Goal: Complete application form: Complete application form

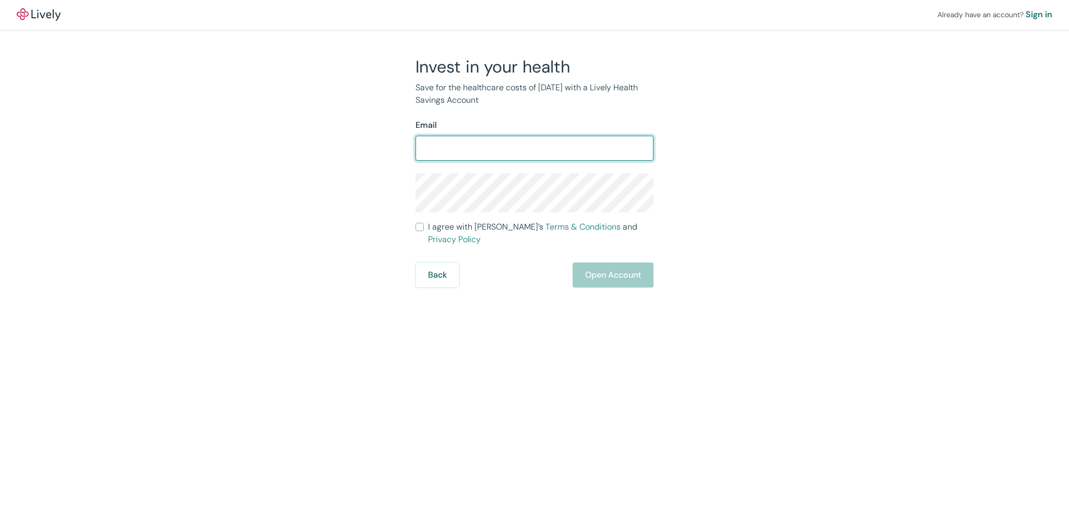
click at [532, 155] on input "Email" at bounding box center [534, 148] width 238 height 21
type input "eandlwatson@icloud.com"
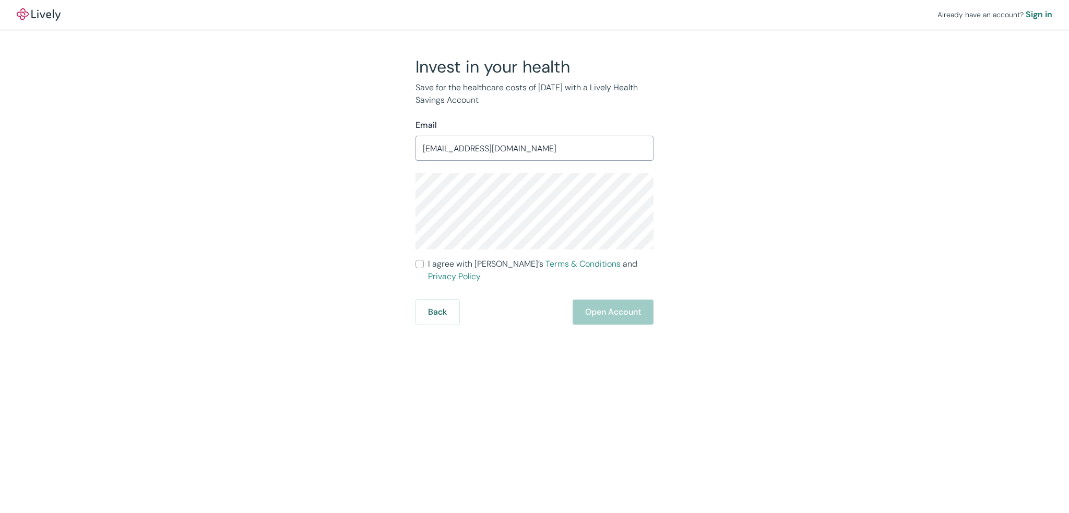
click at [419, 261] on input "I agree with Lively’s Terms & Conditions and Privacy Policy" at bounding box center [419, 264] width 8 height 8
checkbox input "true"
drag, startPoint x: 607, startPoint y: 311, endPoint x: 607, endPoint y: 303, distance: 8.3
click at [607, 307] on button "Open Account" at bounding box center [612, 312] width 81 height 25
click at [607, 300] on div "Back Just a moment" at bounding box center [534, 312] width 238 height 25
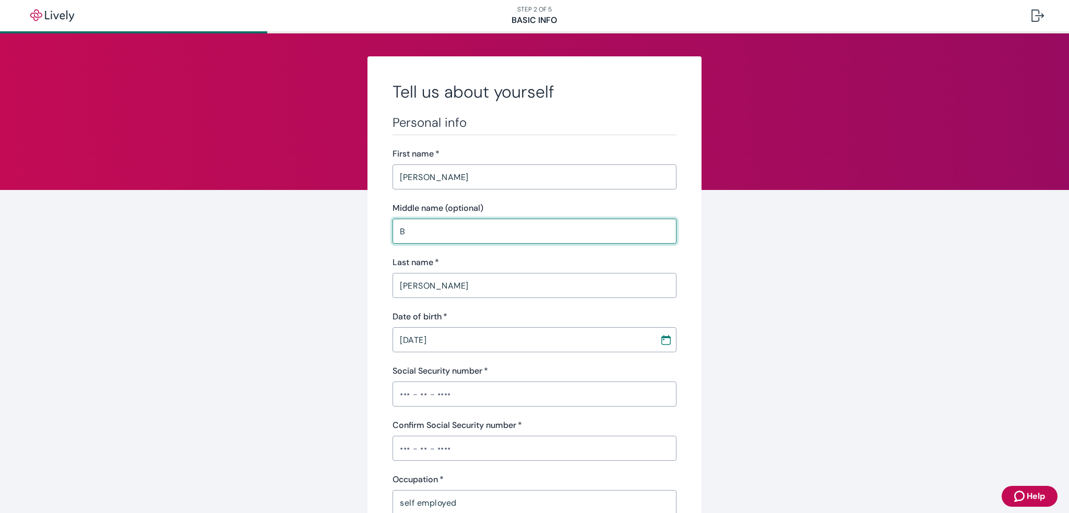
drag, startPoint x: 429, startPoint y: 235, endPoint x: 348, endPoint y: 235, distance: 81.4
type input "[PERSON_NAME]"
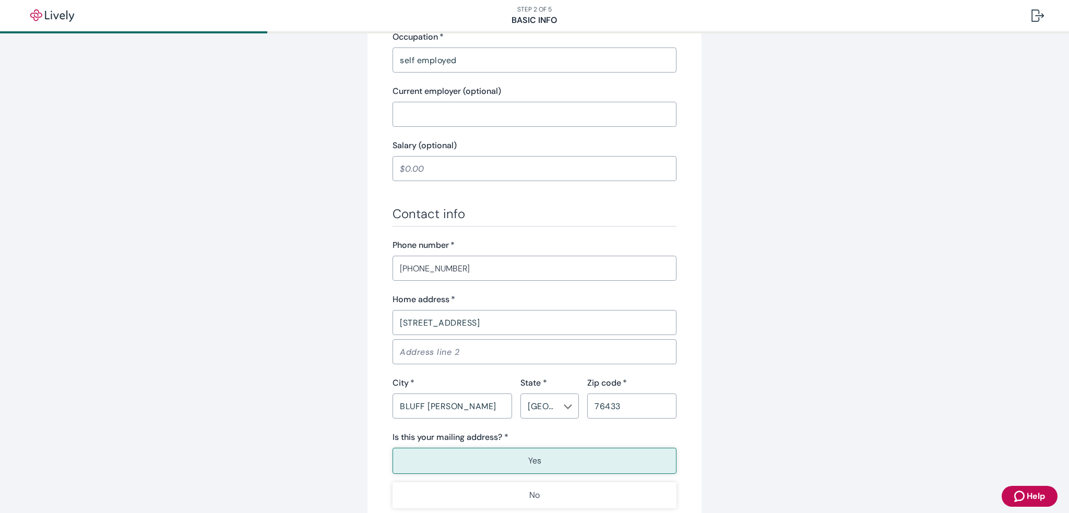
scroll to position [566, 0]
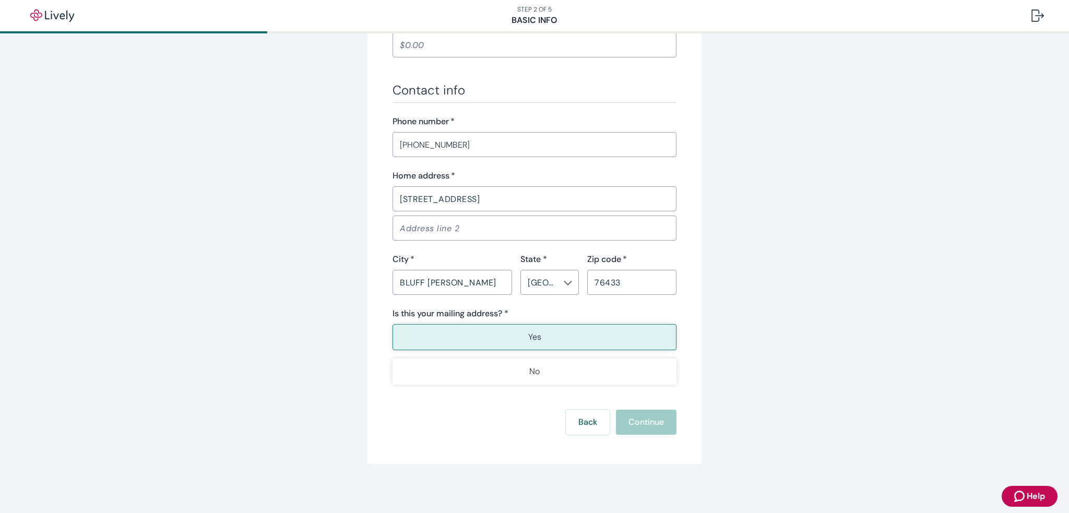
click at [530, 340] on p "Yes" at bounding box center [534, 337] width 13 height 13
click at [616, 427] on div "Back Continue" at bounding box center [534, 422] width 284 height 25
click at [569, 425] on button "Back" at bounding box center [588, 422] width 44 height 25
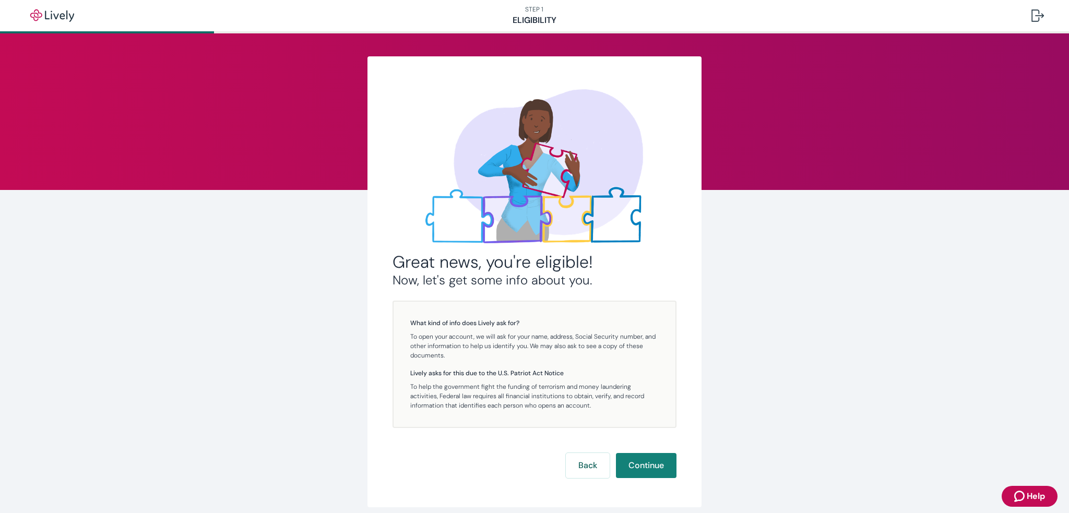
click at [569, 425] on div "What kind of info does Lively ask for? To open your account, we will ask for yo…" at bounding box center [534, 364] width 284 height 127
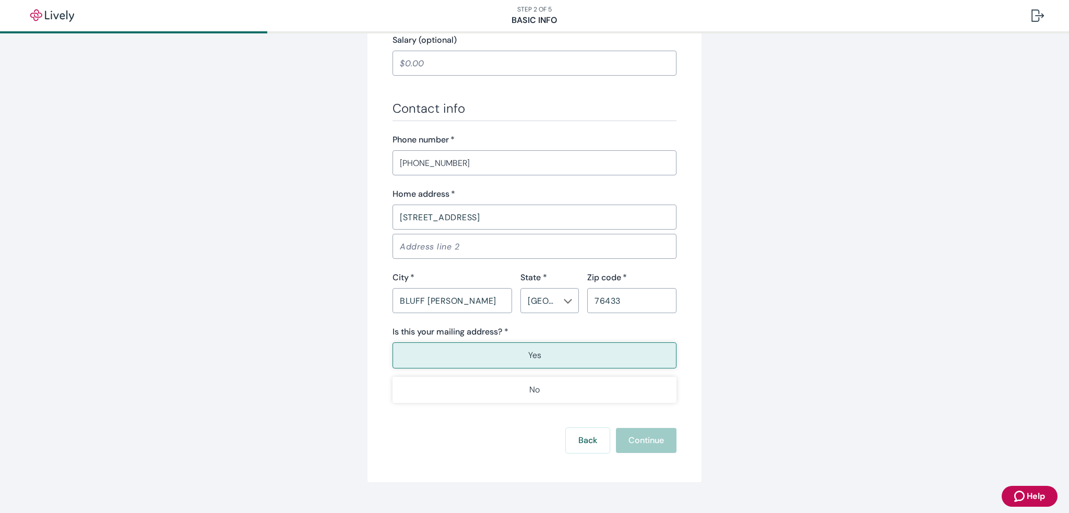
scroll to position [566, 0]
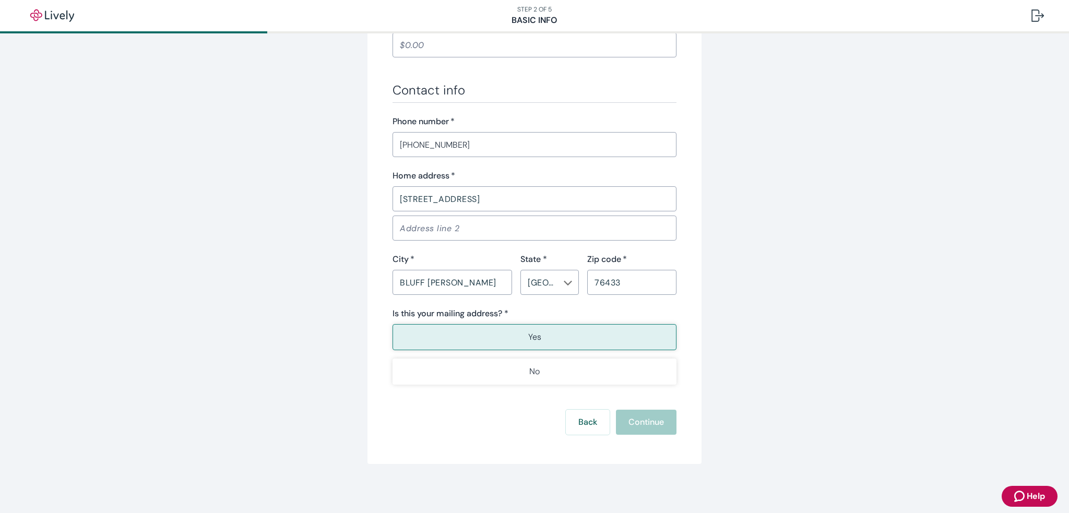
click at [574, 337] on button "Yes" at bounding box center [534, 337] width 284 height 26
click at [632, 421] on div "Back Continue" at bounding box center [534, 422] width 284 height 25
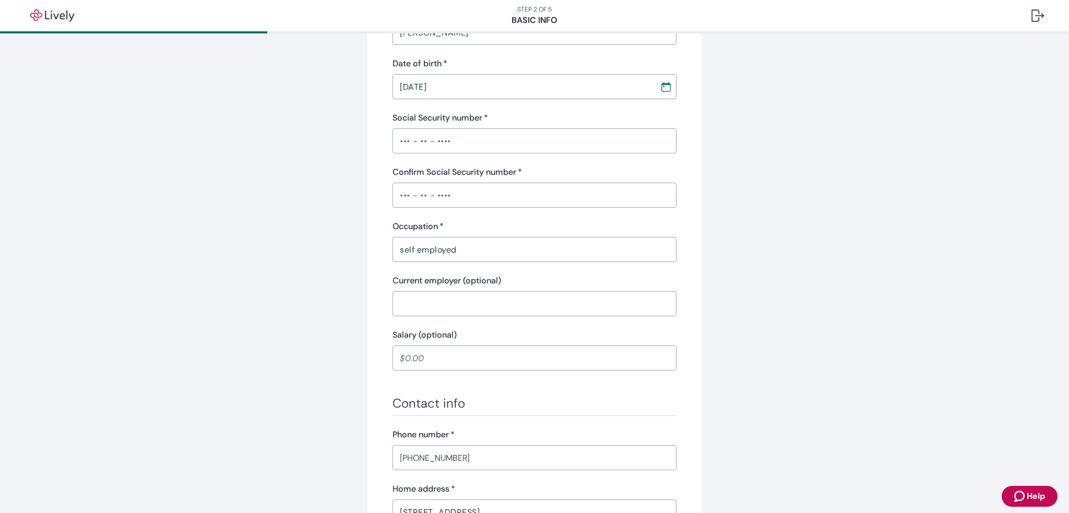
scroll to position [0, 0]
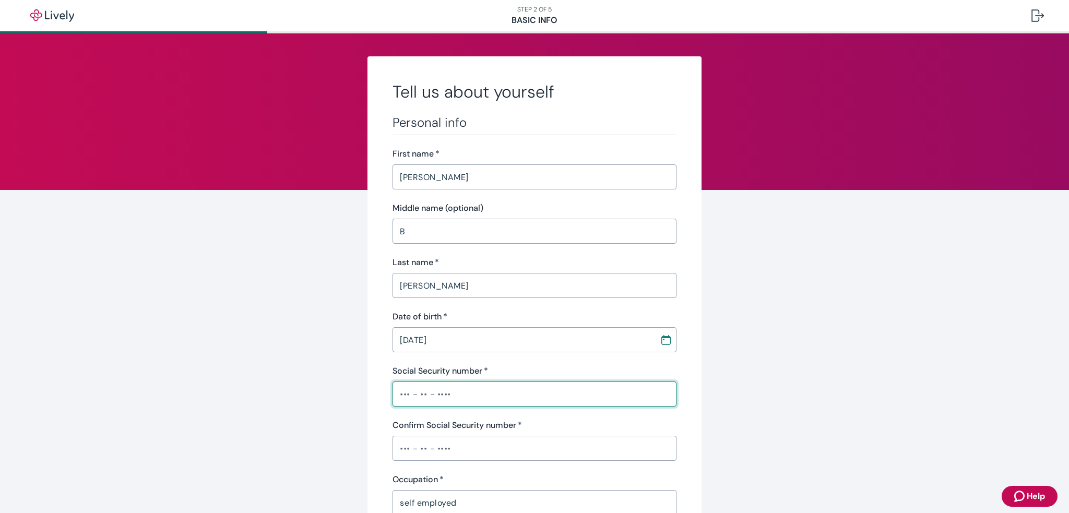
click at [552, 389] on input "Social Security number   *" at bounding box center [534, 394] width 284 height 21
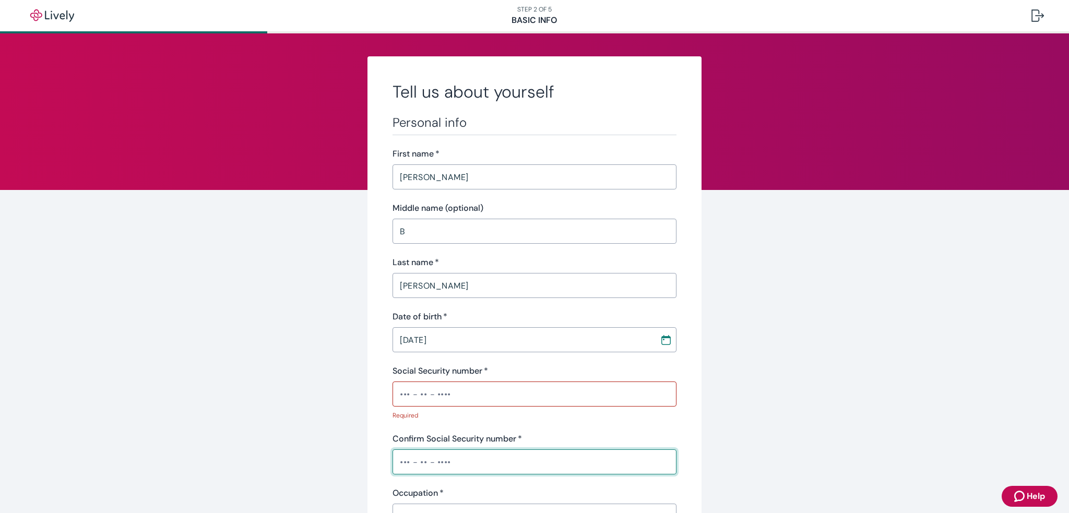
click at [503, 448] on div "Confirm Social Security number   * ​" at bounding box center [534, 454] width 284 height 42
type input "•••-••-6852"
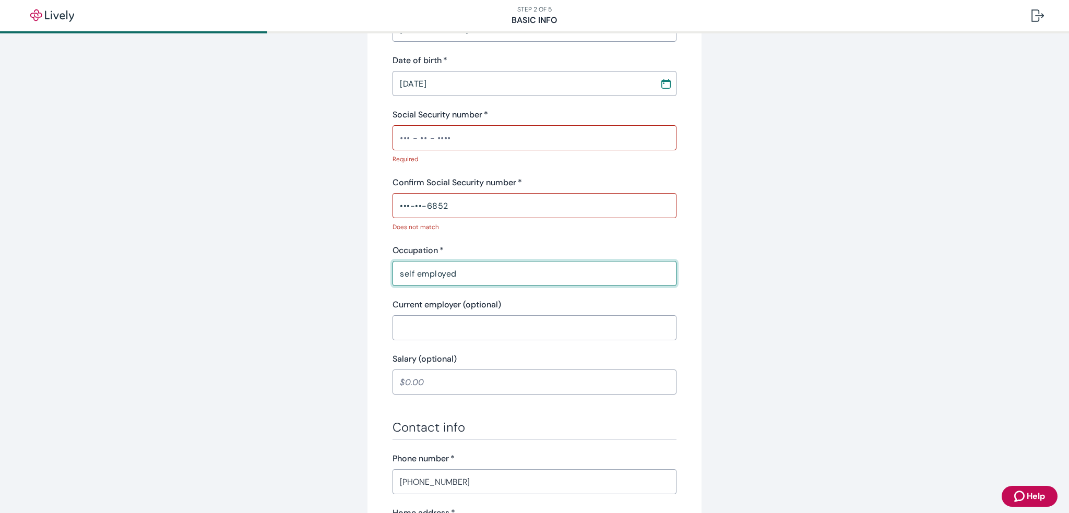
click at [431, 140] on input "Social Security number   *" at bounding box center [534, 137] width 284 height 21
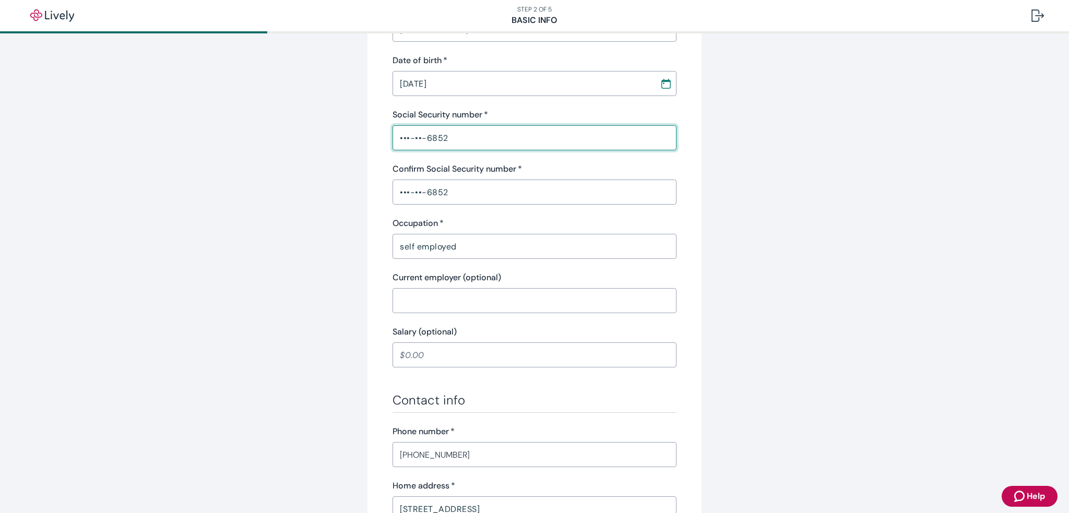
type input "•••-••-6852"
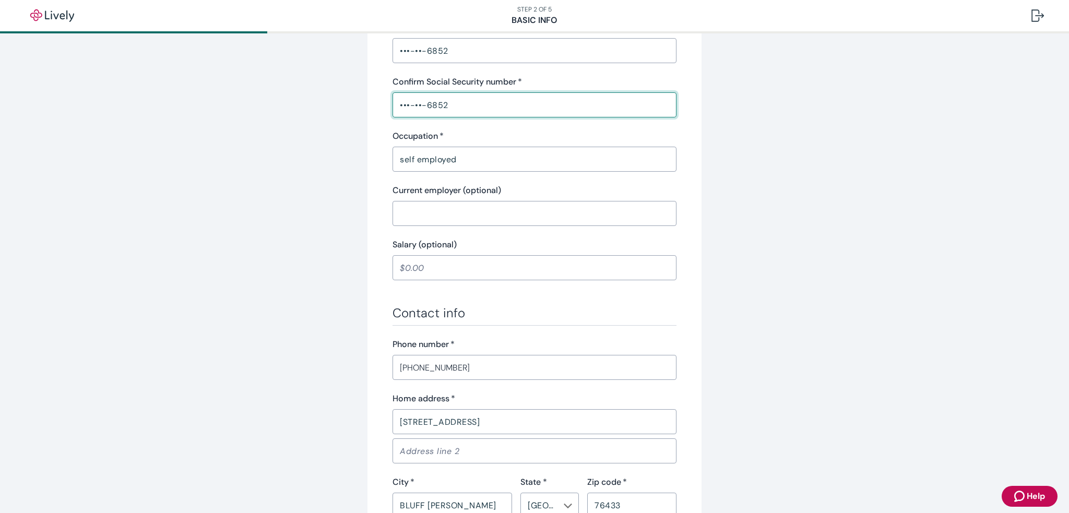
scroll to position [566, 0]
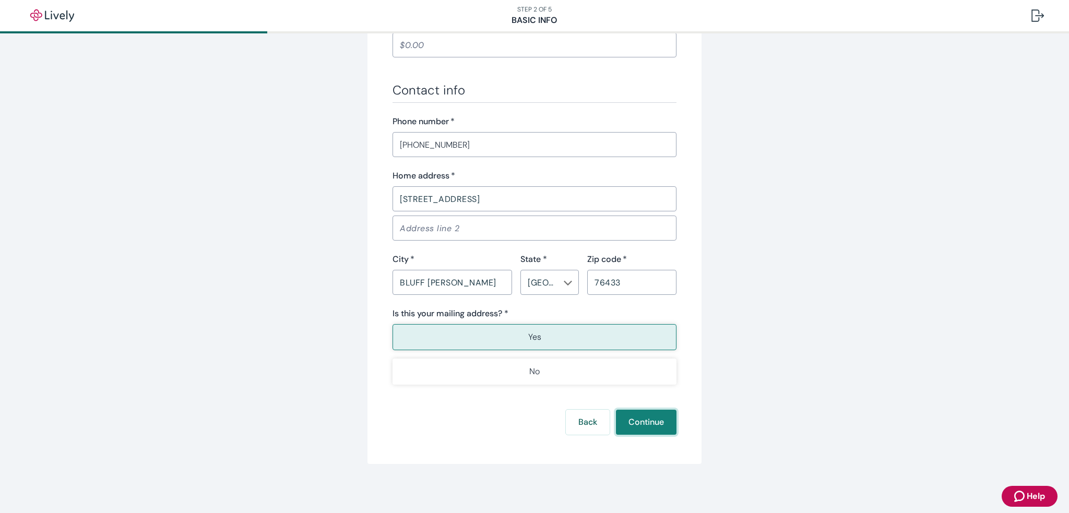
click at [632, 417] on button "Continue" at bounding box center [646, 422] width 61 height 25
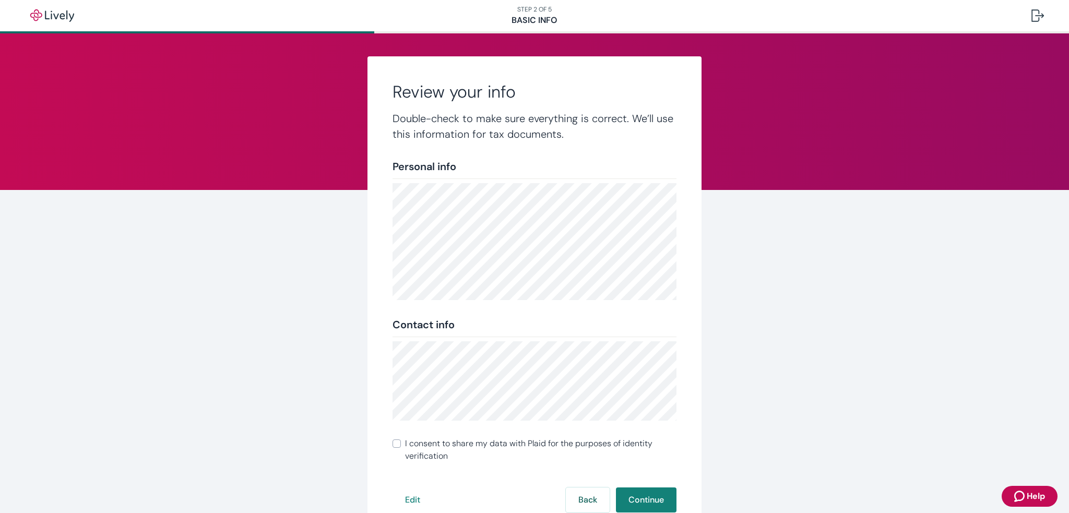
scroll to position [79, 0]
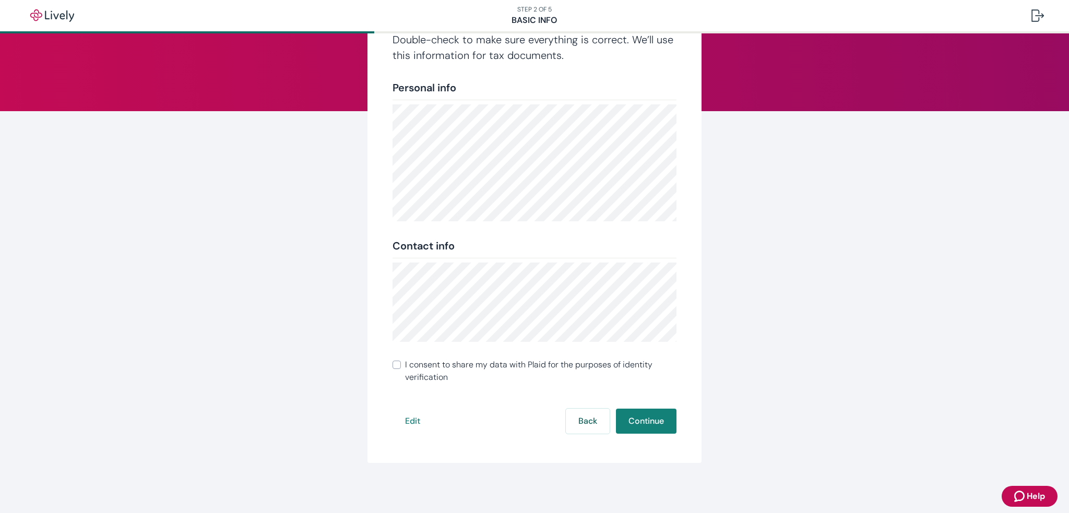
click at [392, 367] on input "I consent to share my data with Plaid for the purposes of identity verification" at bounding box center [396, 365] width 8 height 8
checkbox input "true"
click at [409, 418] on button "Edit" at bounding box center [412, 421] width 40 height 25
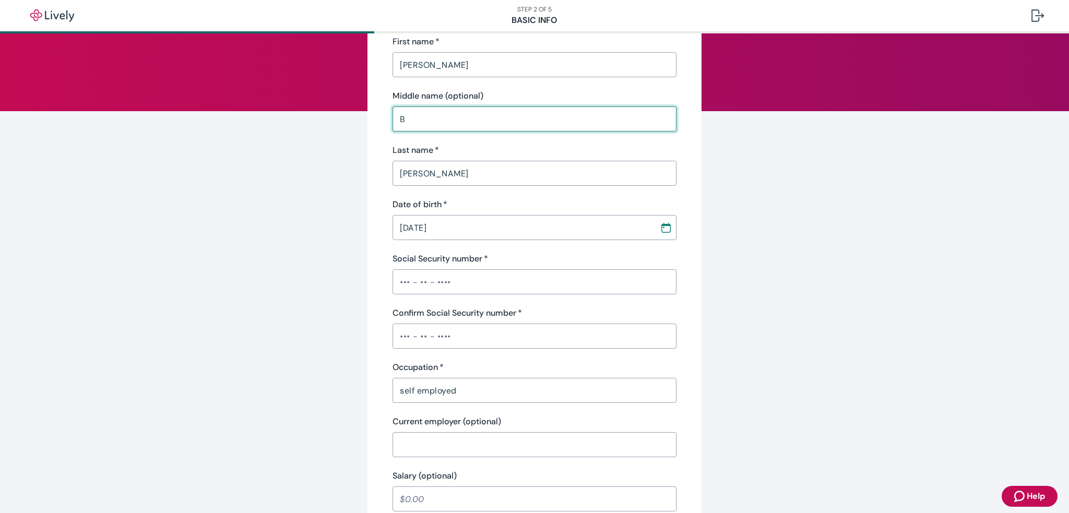
drag, startPoint x: 399, startPoint y: 118, endPoint x: 364, endPoint y: 115, distance: 35.2
click at [367, 115] on div "Personal info First name   * Lisa ​ Middle name (optional) B ​ Last name   * Wa…" at bounding box center [534, 448] width 334 height 940
type input "[PERSON_NAME]"
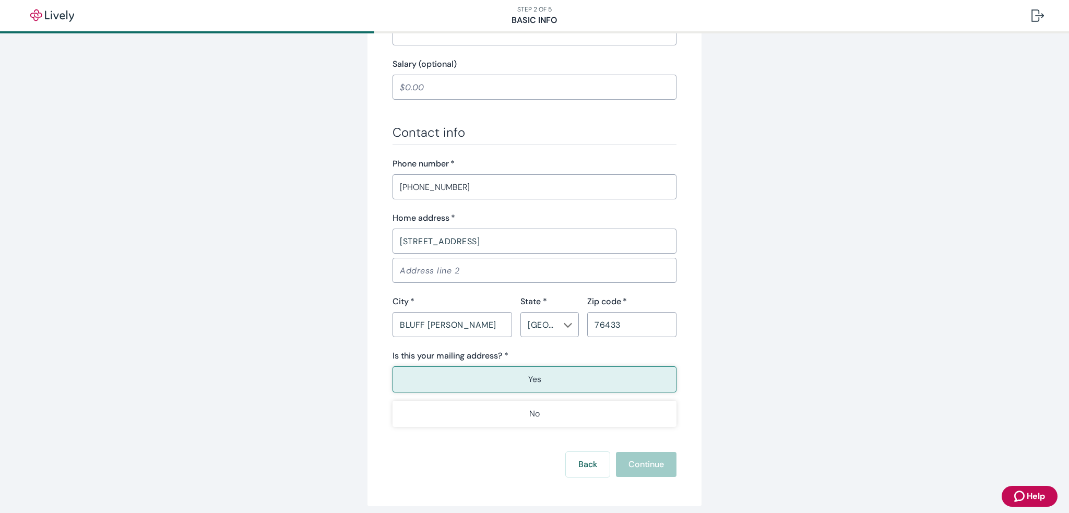
scroll to position [533, 0]
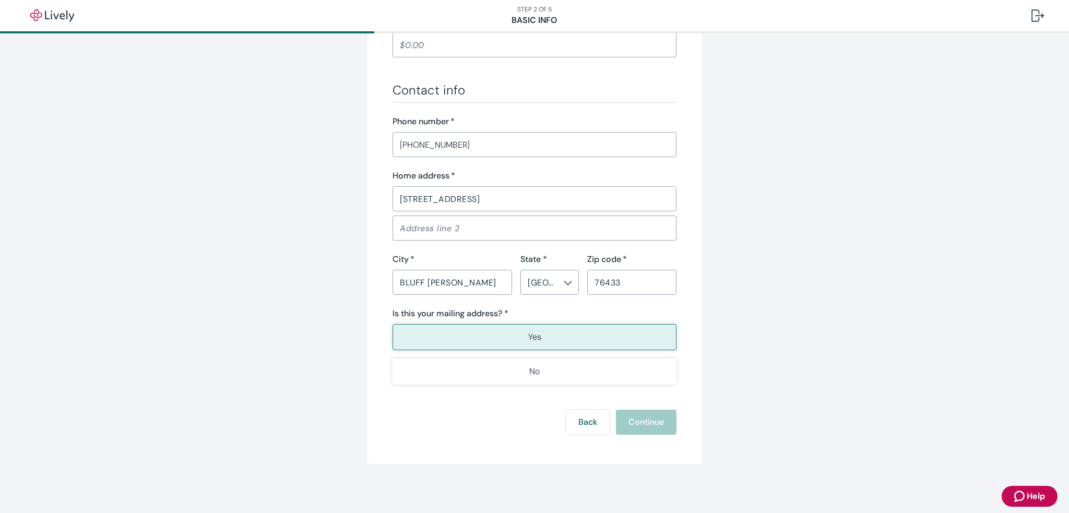
click at [547, 336] on button "Yes" at bounding box center [534, 337] width 284 height 26
drag, startPoint x: 632, startPoint y: 425, endPoint x: 587, endPoint y: 414, distance: 47.2
click at [628, 422] on div "Back Continue" at bounding box center [534, 422] width 284 height 25
click at [581, 414] on button "Back" at bounding box center [588, 422] width 44 height 25
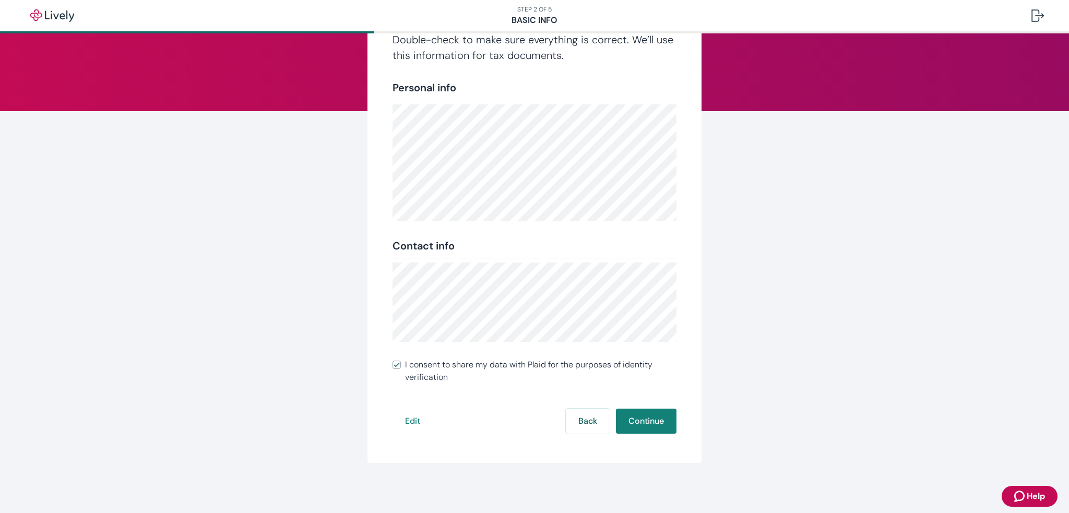
scroll to position [79, 0]
click at [635, 418] on button "Continue" at bounding box center [646, 421] width 61 height 25
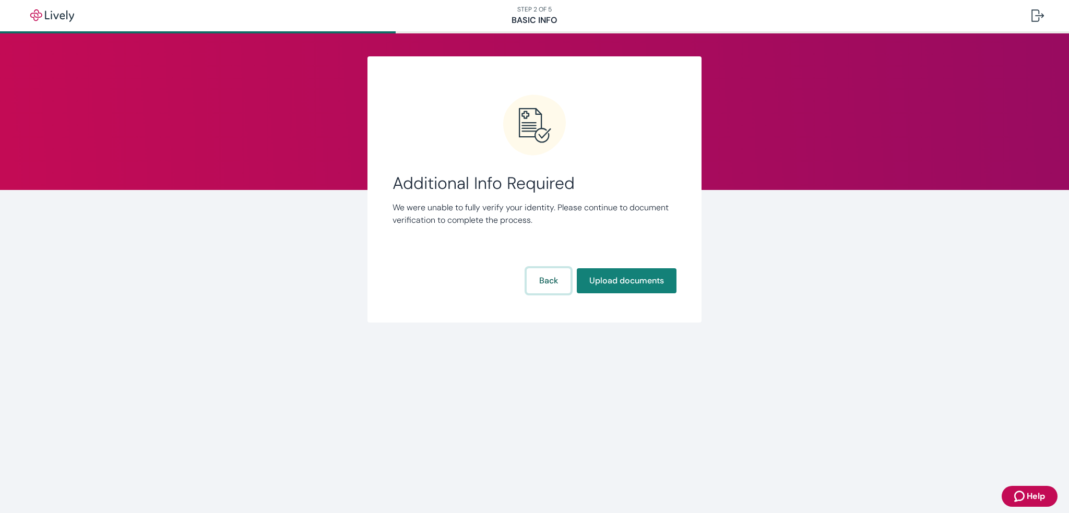
click at [545, 283] on button "Back" at bounding box center [548, 280] width 44 height 25
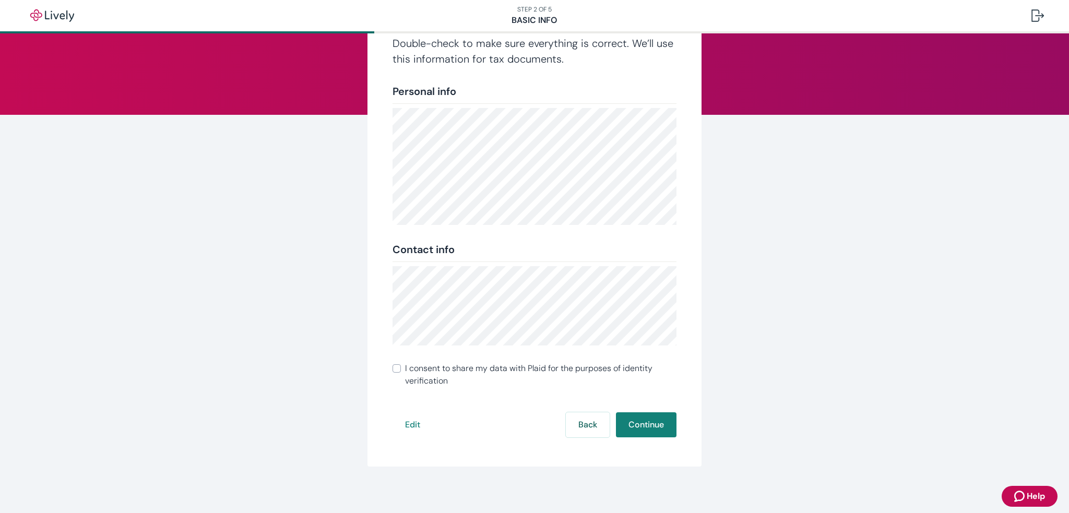
scroll to position [79, 0]
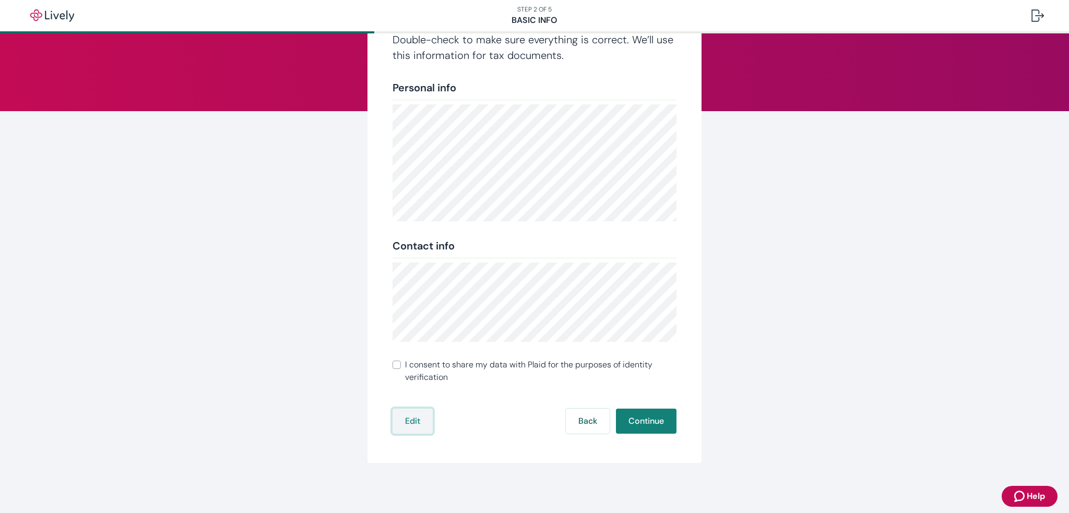
click at [408, 421] on button "Edit" at bounding box center [412, 421] width 40 height 25
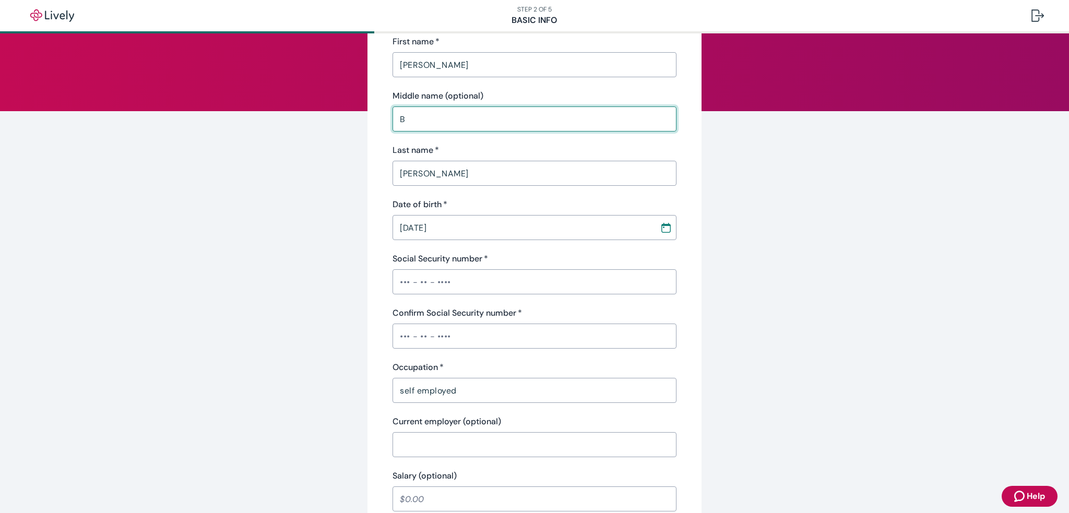
drag, startPoint x: 438, startPoint y: 125, endPoint x: 367, endPoint y: 123, distance: 71.5
click at [367, 123] on div "Personal info First name   * Lisa ​ Middle name (optional) B ​ Last name   * Wa…" at bounding box center [534, 448] width 334 height 940
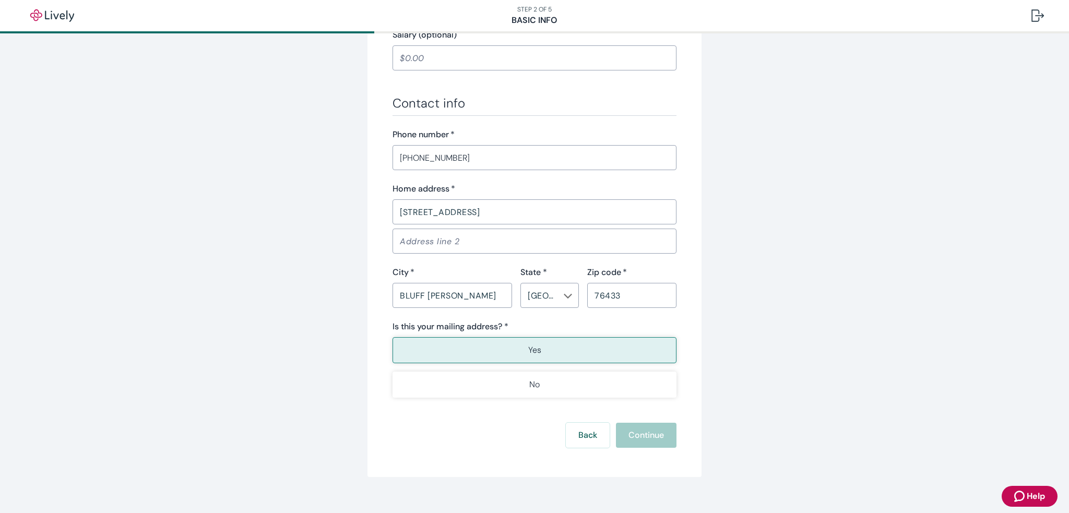
scroll to position [533, 0]
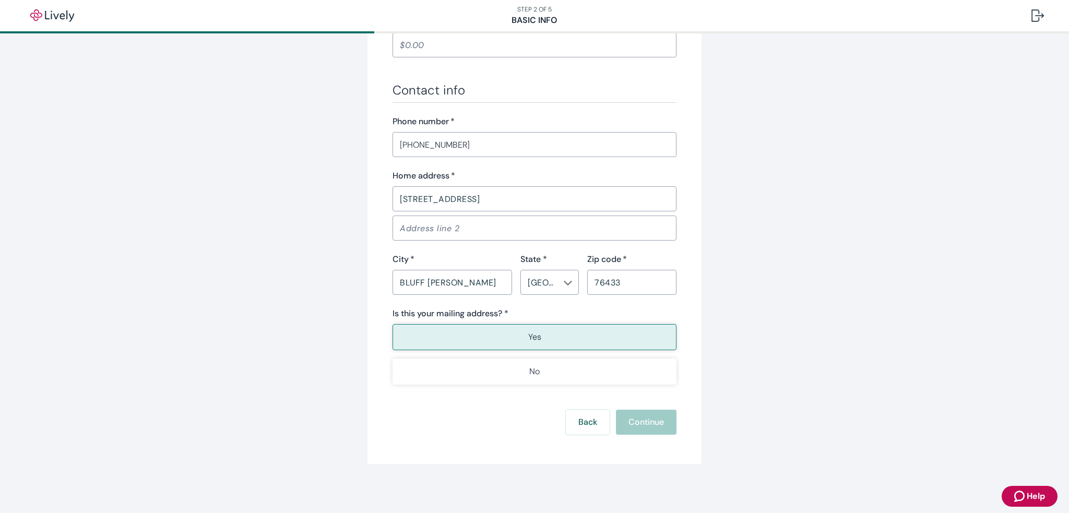
click at [542, 342] on button "Yes" at bounding box center [534, 337] width 284 height 26
click at [640, 423] on div "Back Continue" at bounding box center [534, 422] width 284 height 25
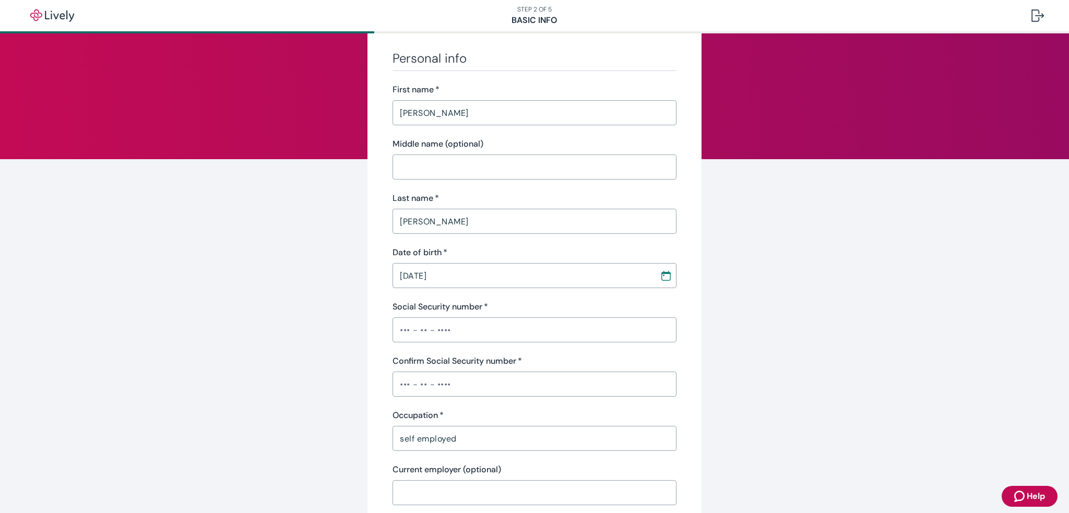
scroll to position [0, 0]
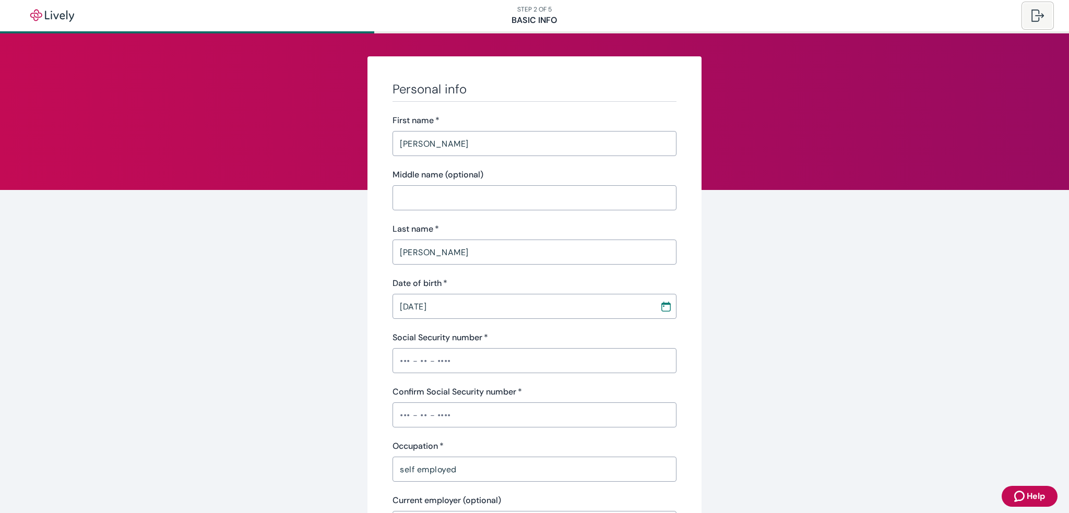
click at [1038, 16] on div at bounding box center [1037, 15] width 13 height 13
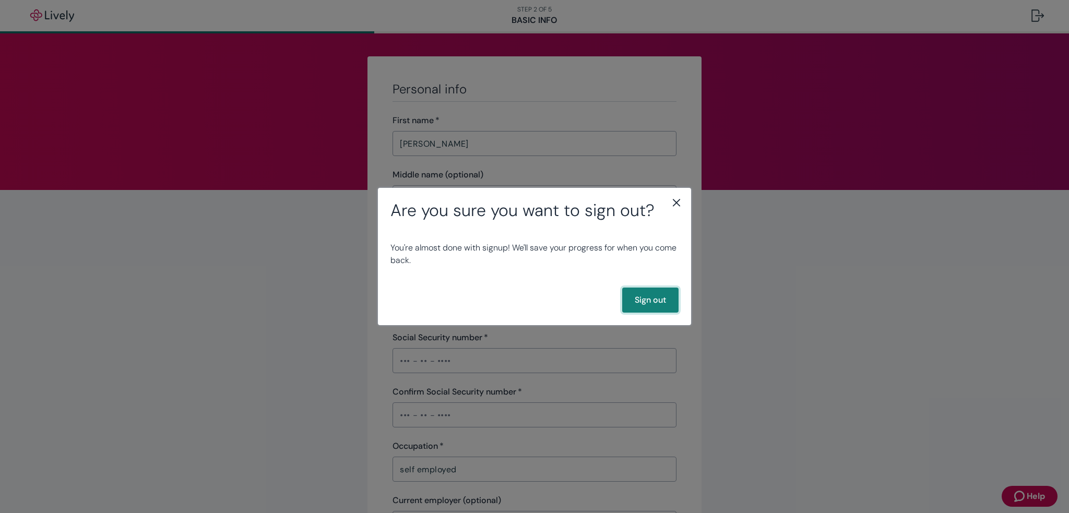
click at [649, 306] on button "Sign out" at bounding box center [650, 300] width 56 height 25
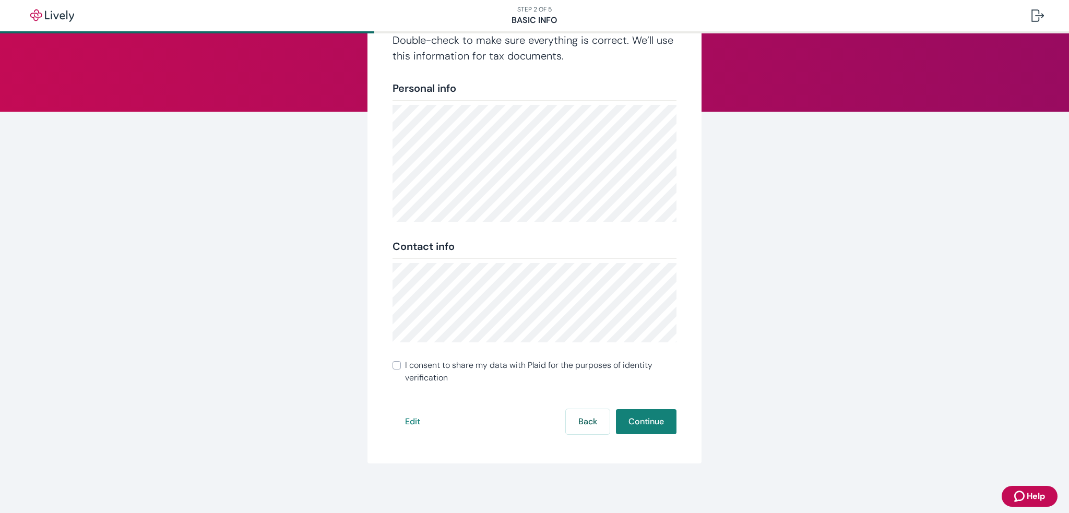
scroll to position [79, 0]
click at [403, 423] on button "Edit" at bounding box center [412, 421] width 40 height 25
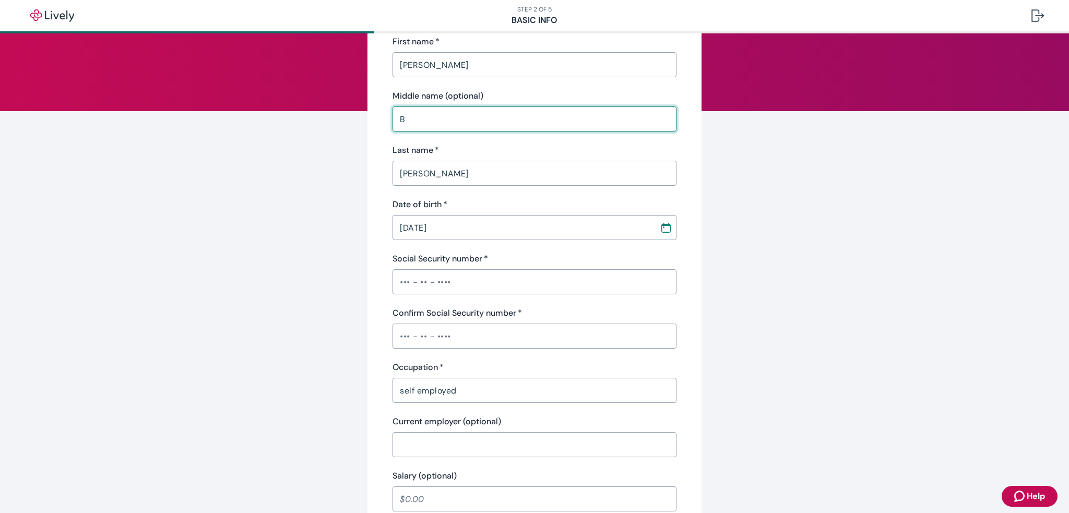
drag, startPoint x: 425, startPoint y: 123, endPoint x: 381, endPoint y: 122, distance: 44.4
click at [381, 122] on div "Personal info First name   * Lisa ​ Middle name (optional) B ​ Last name   * Wa…" at bounding box center [534, 448] width 334 height 940
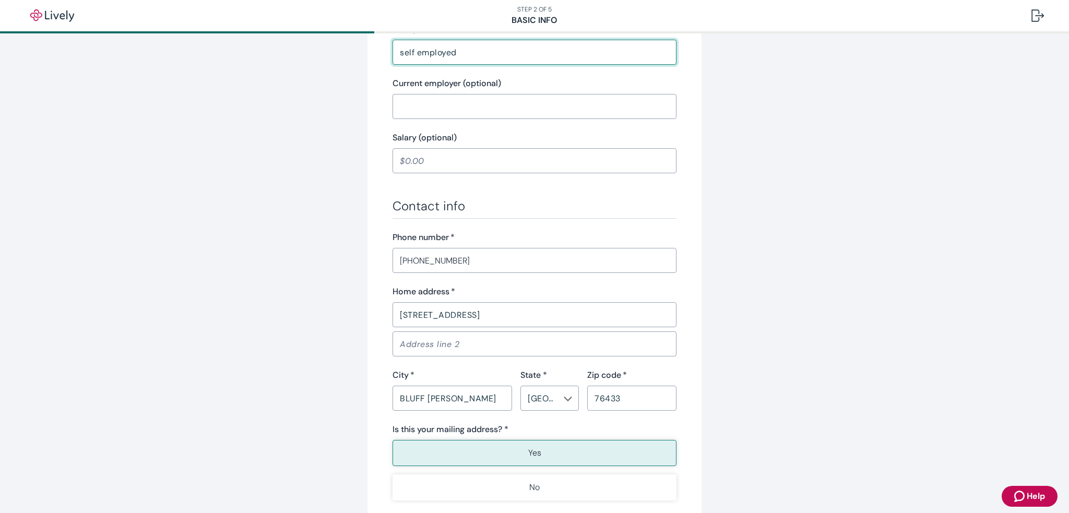
scroll to position [131, 0]
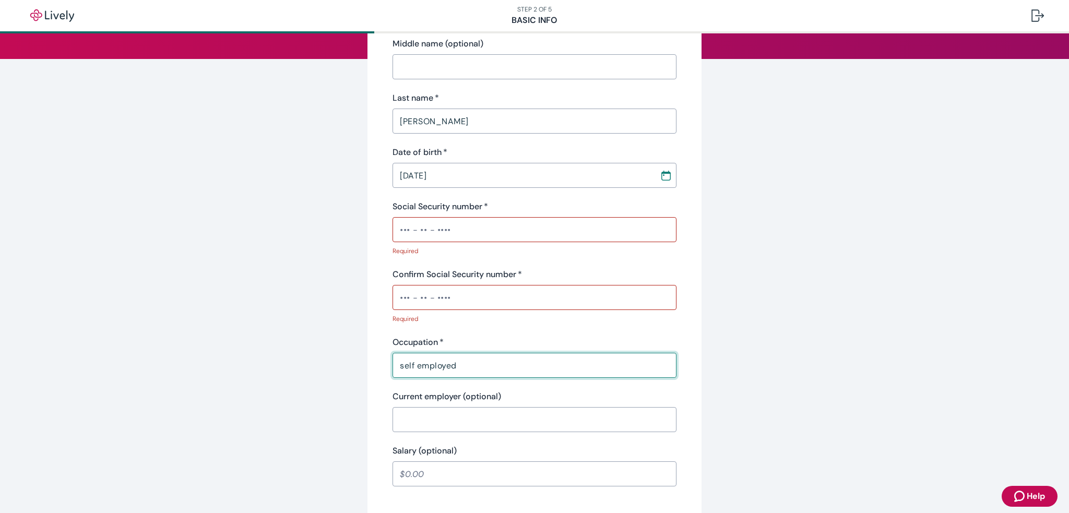
click at [432, 230] on input "Social Security number   *" at bounding box center [534, 229] width 284 height 21
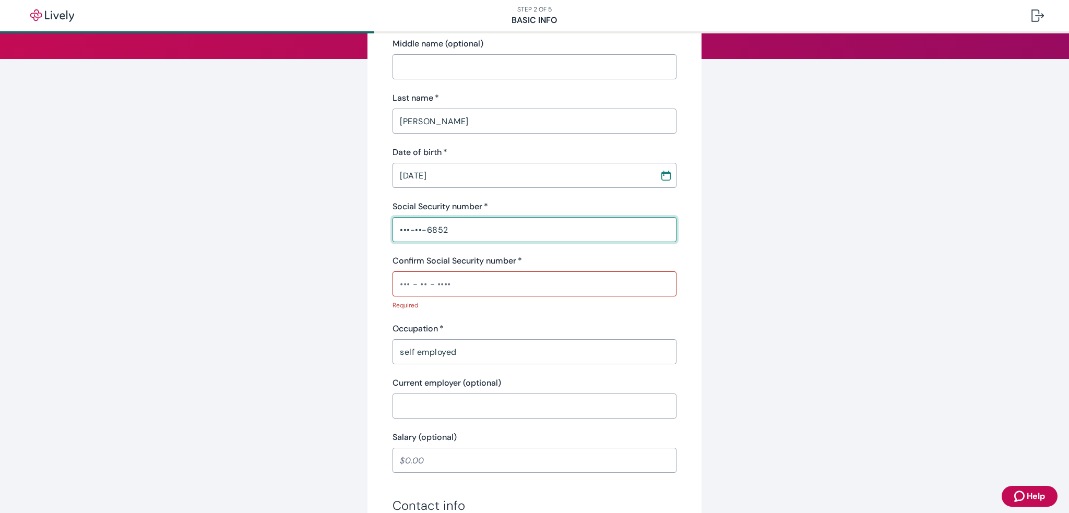
type input "•••-••-6852"
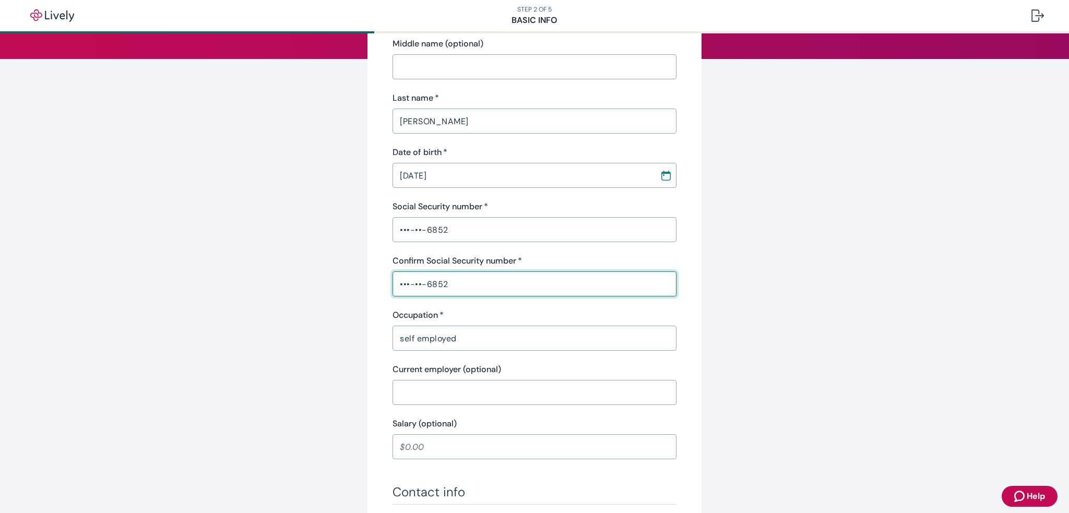
type input "•••-••-6852"
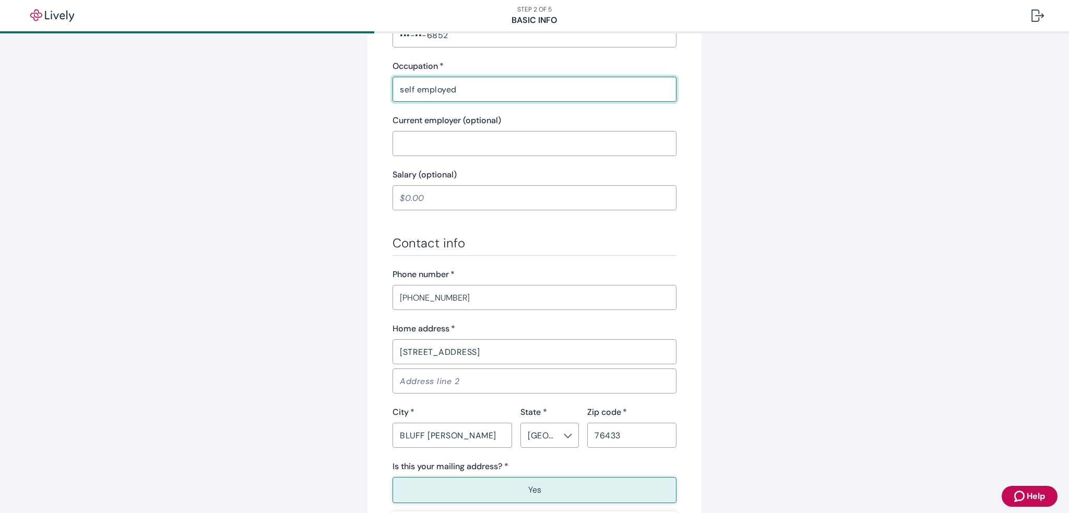
scroll to position [533, 0]
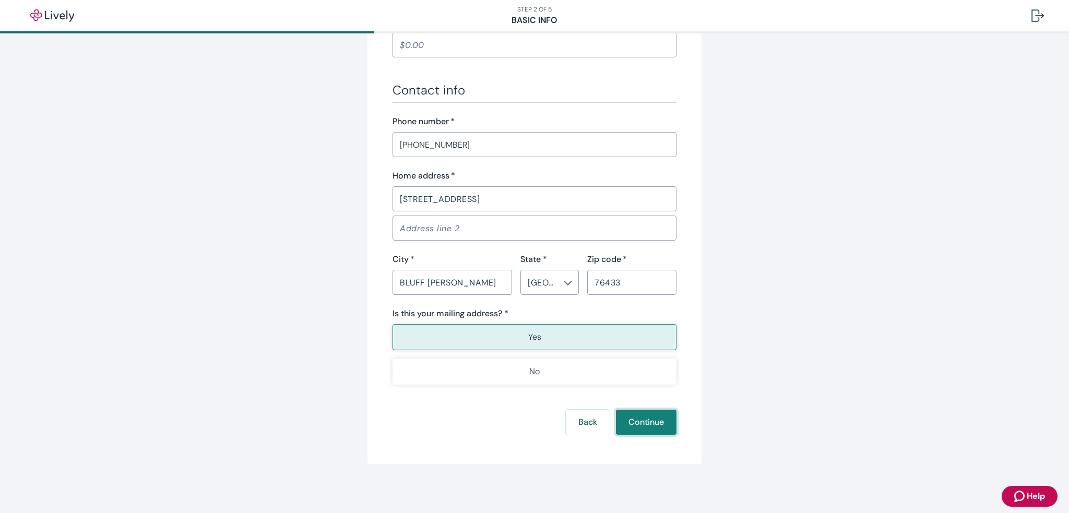
click at [640, 416] on button "Continue" at bounding box center [646, 422] width 61 height 25
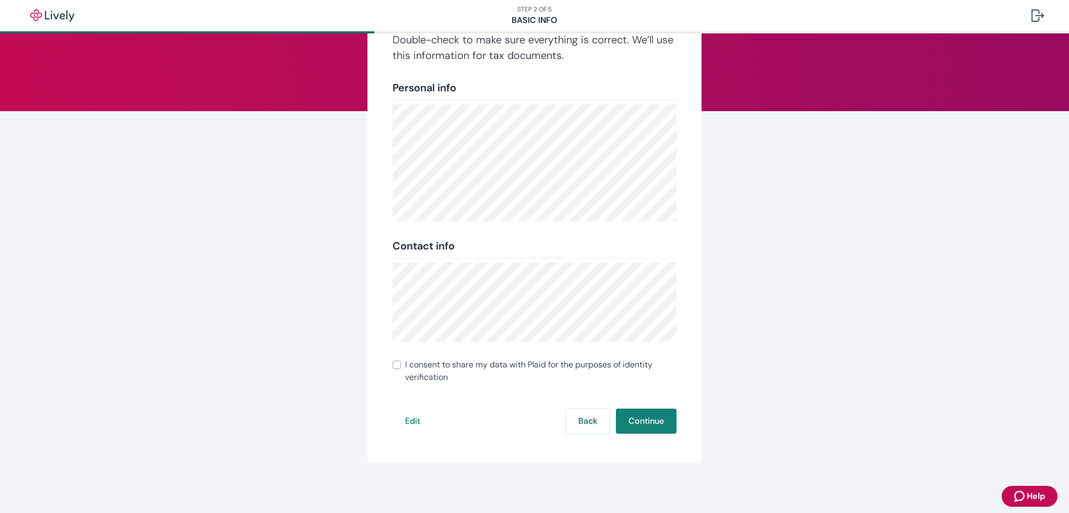
scroll to position [79, 0]
click at [392, 363] on input "I consent to share my data with Plaid for the purposes of identity verification" at bounding box center [396, 365] width 8 height 8
checkbox input "true"
click at [649, 414] on button "Continue" at bounding box center [646, 421] width 61 height 25
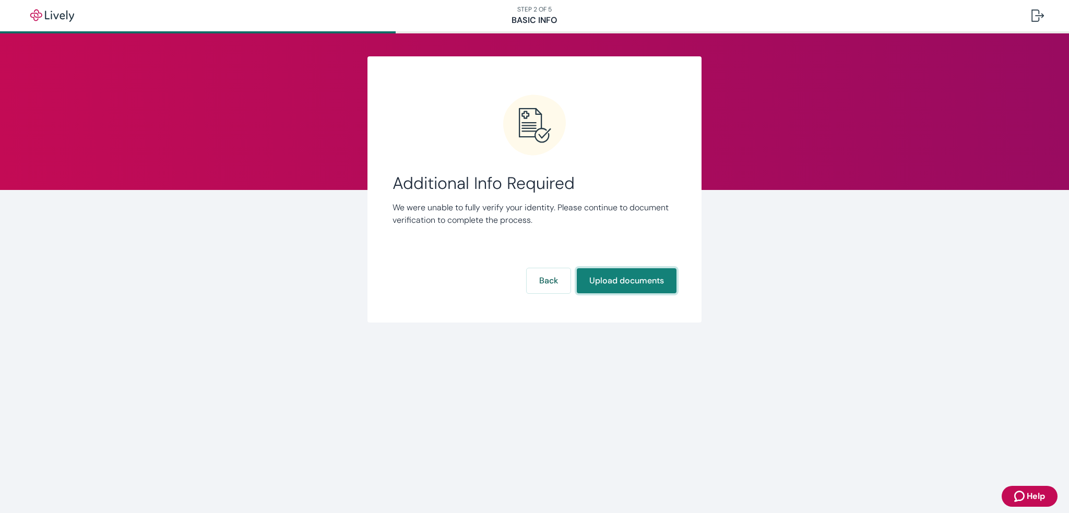
click at [595, 277] on button "Upload documents" at bounding box center [627, 280] width 100 height 25
click at [606, 283] on button "Upload documents" at bounding box center [627, 280] width 100 height 25
